Goal: Find specific page/section: Find specific page/section

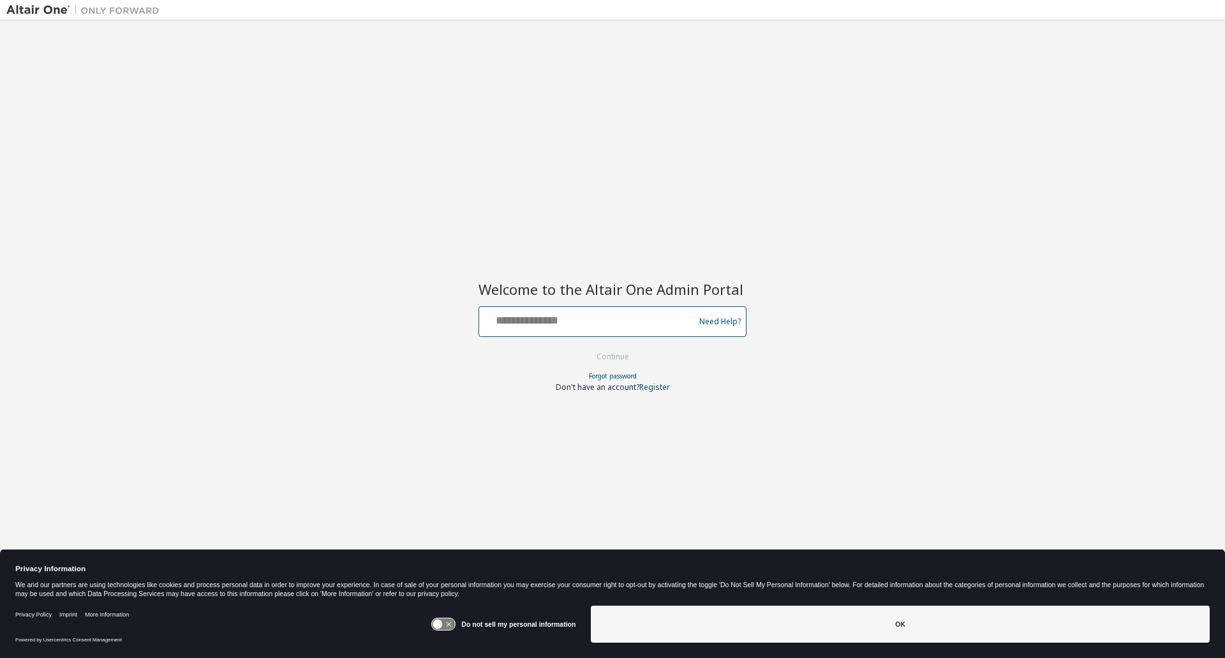
click at [543, 325] on input "text" at bounding box center [588, 318] width 209 height 19
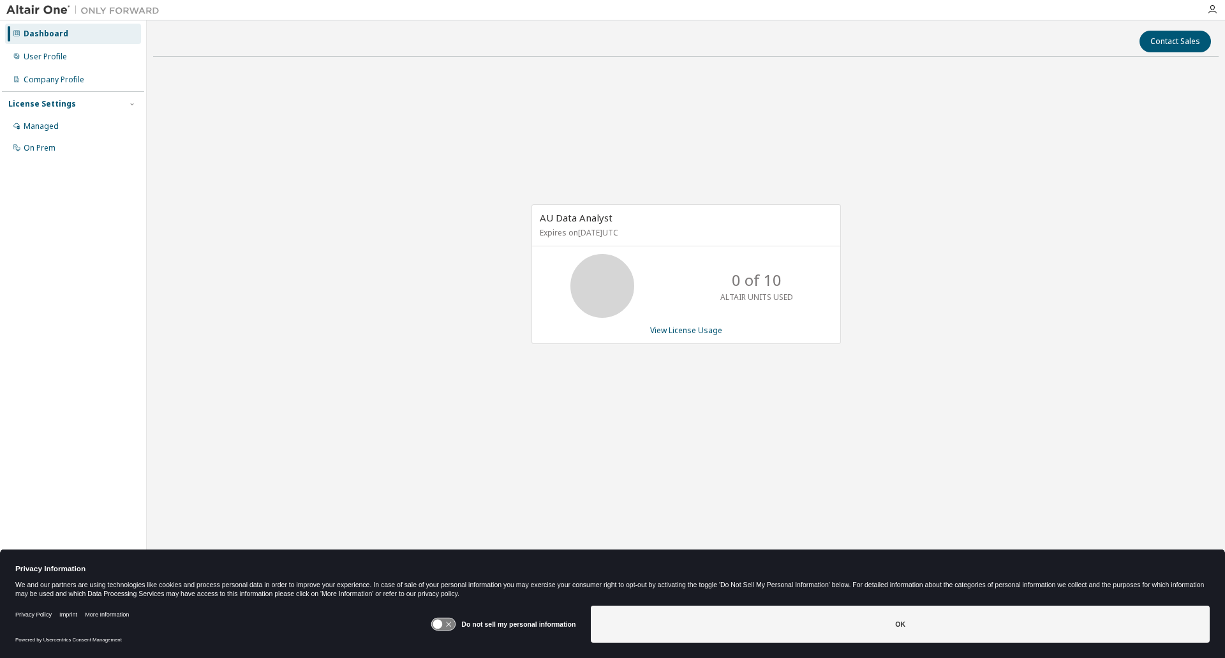
click at [1161, 158] on div "AU Data Analyst Expires on [DATE] UTC 0 of 10 ALTAIR UNITS USED View License Us…" at bounding box center [686, 281] width 1066 height 428
click at [1212, 10] on icon "button" at bounding box center [1212, 9] width 10 height 10
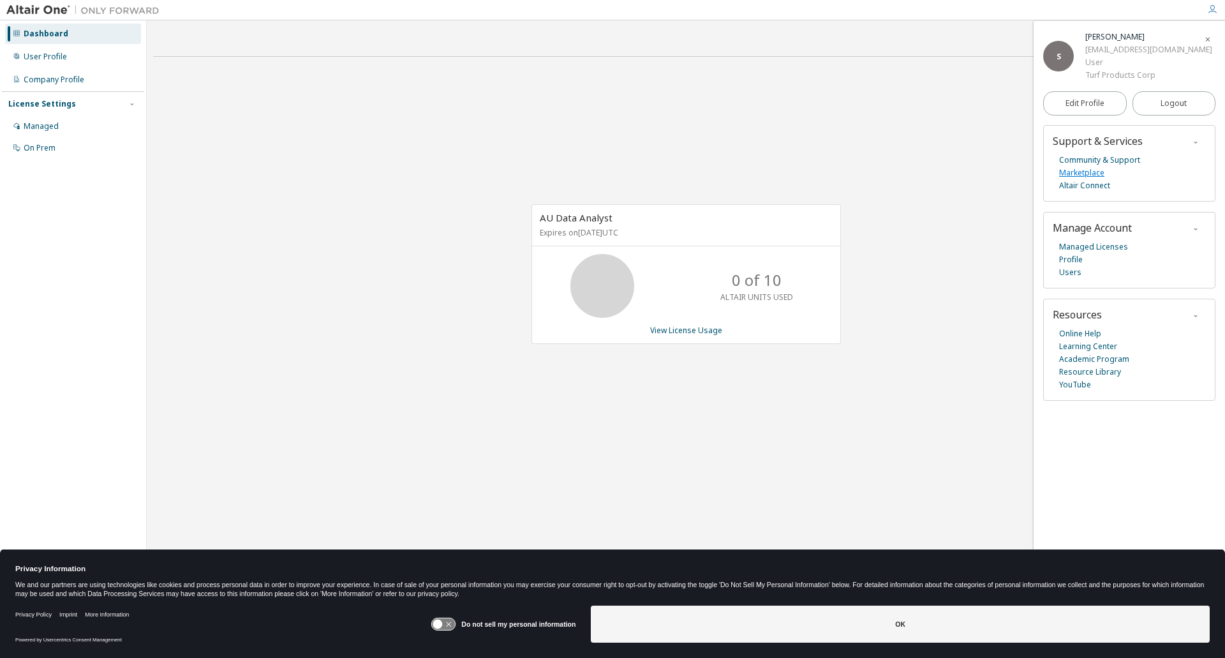
click at [1096, 173] on link "Marketplace" at bounding box center [1081, 173] width 45 height 13
